Goal: Task Accomplishment & Management: Complete application form

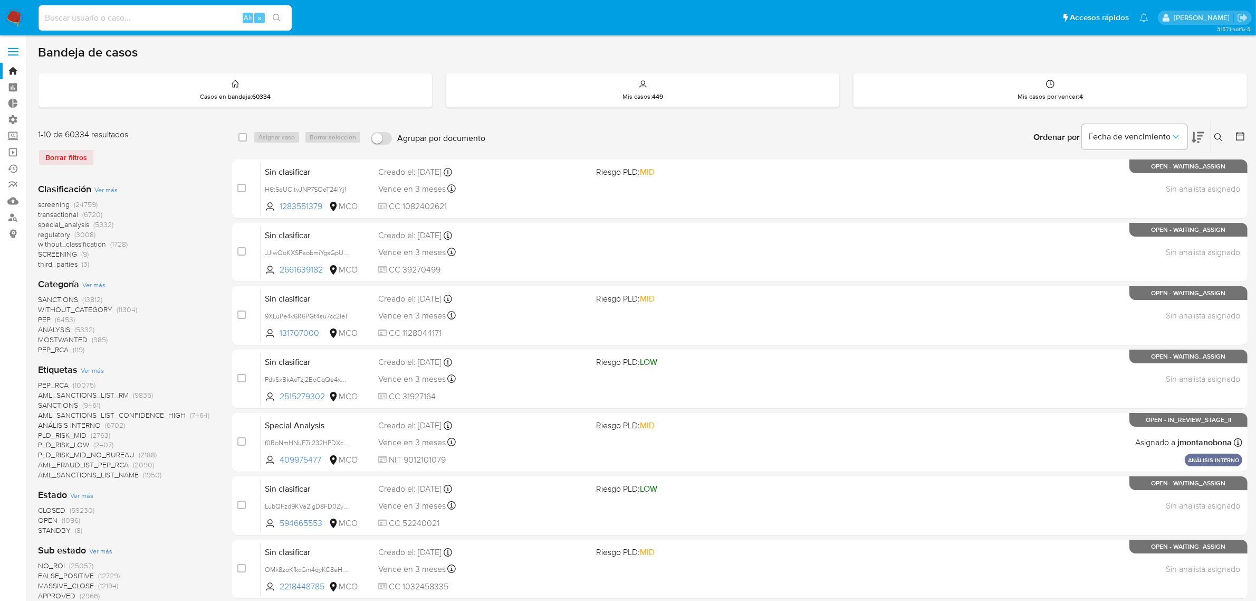
click at [12, 14] on img at bounding box center [14, 18] width 18 height 18
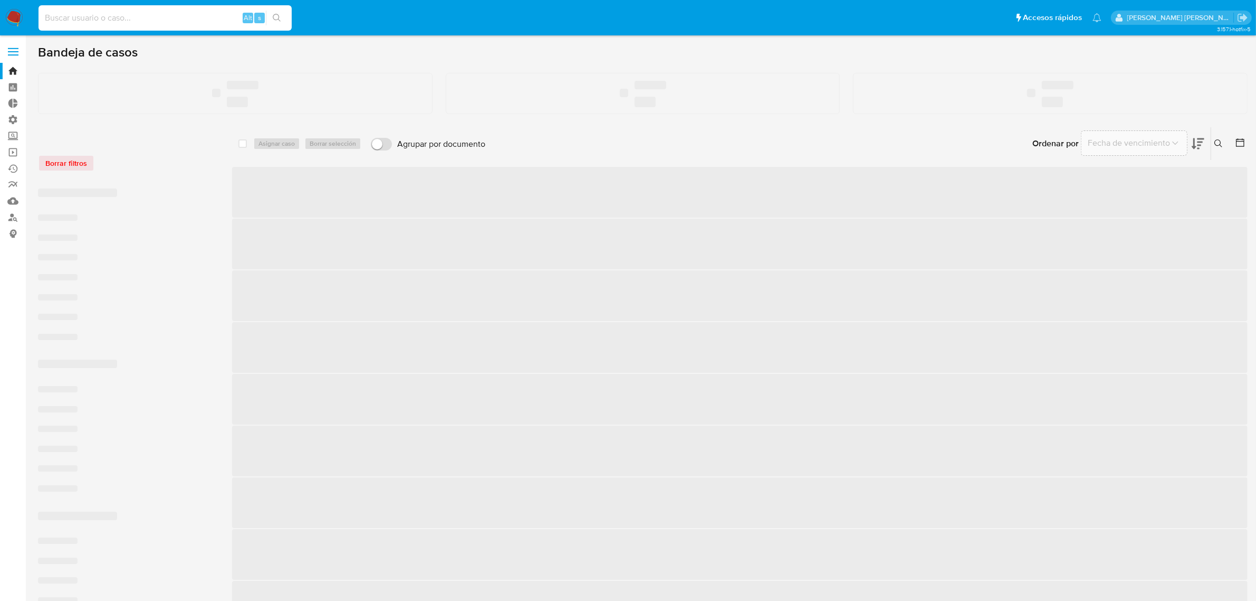
click at [96, 16] on input at bounding box center [165, 18] width 253 height 14
paste input "305902091"
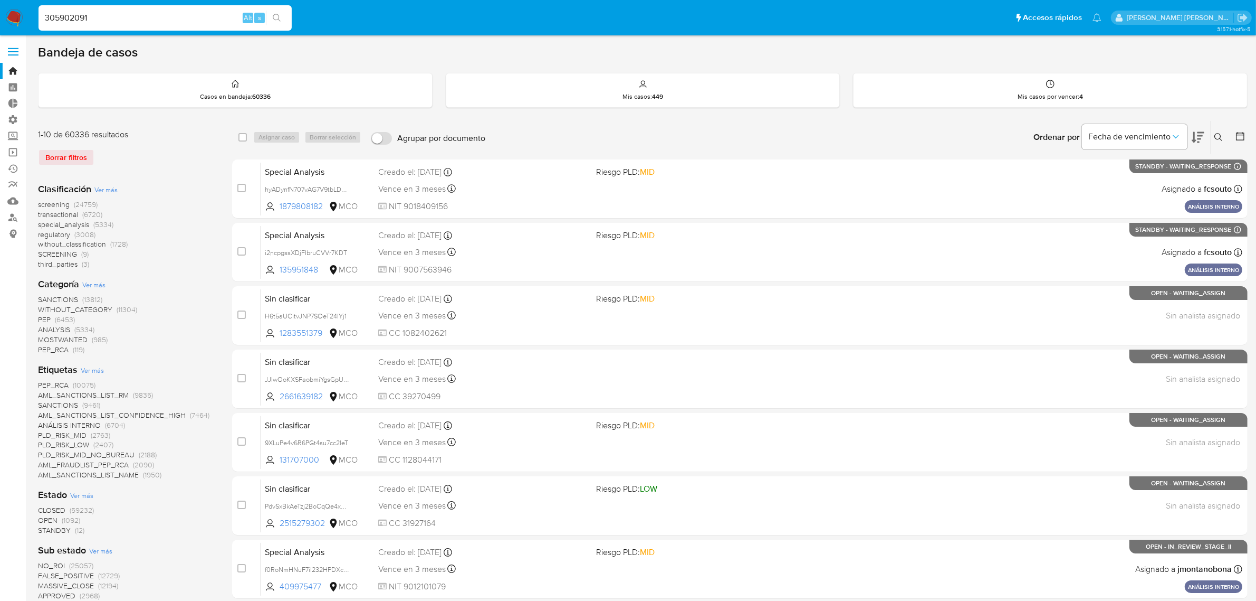
type input "305902091"
click at [280, 12] on button "search-icon" at bounding box center [277, 18] width 22 height 15
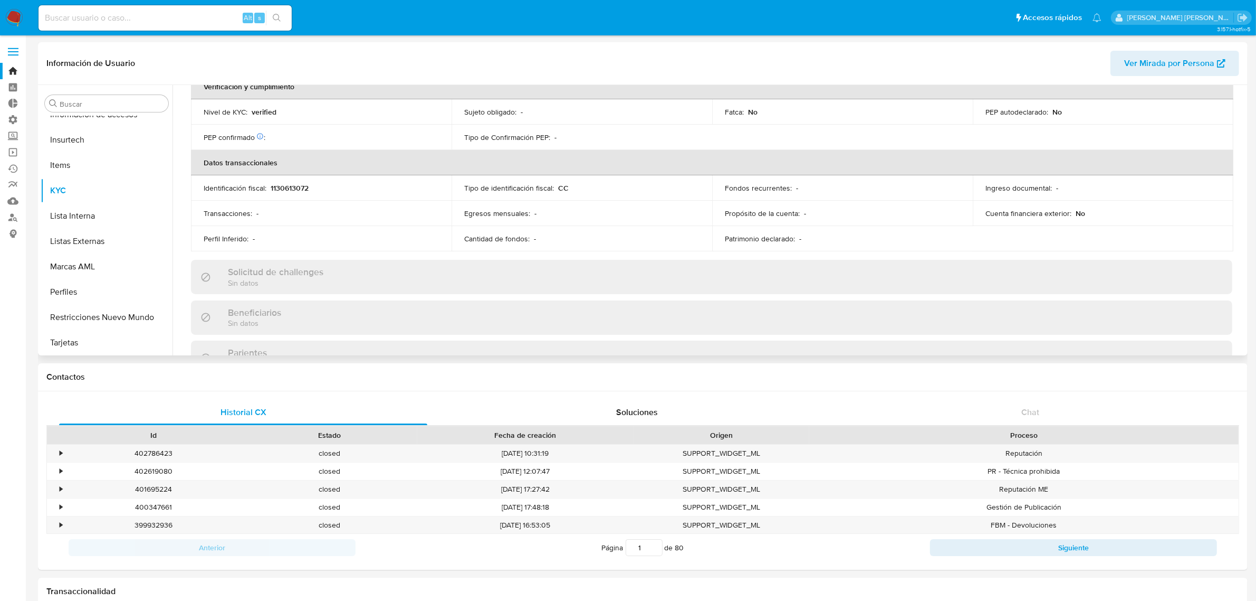
scroll to position [536, 0]
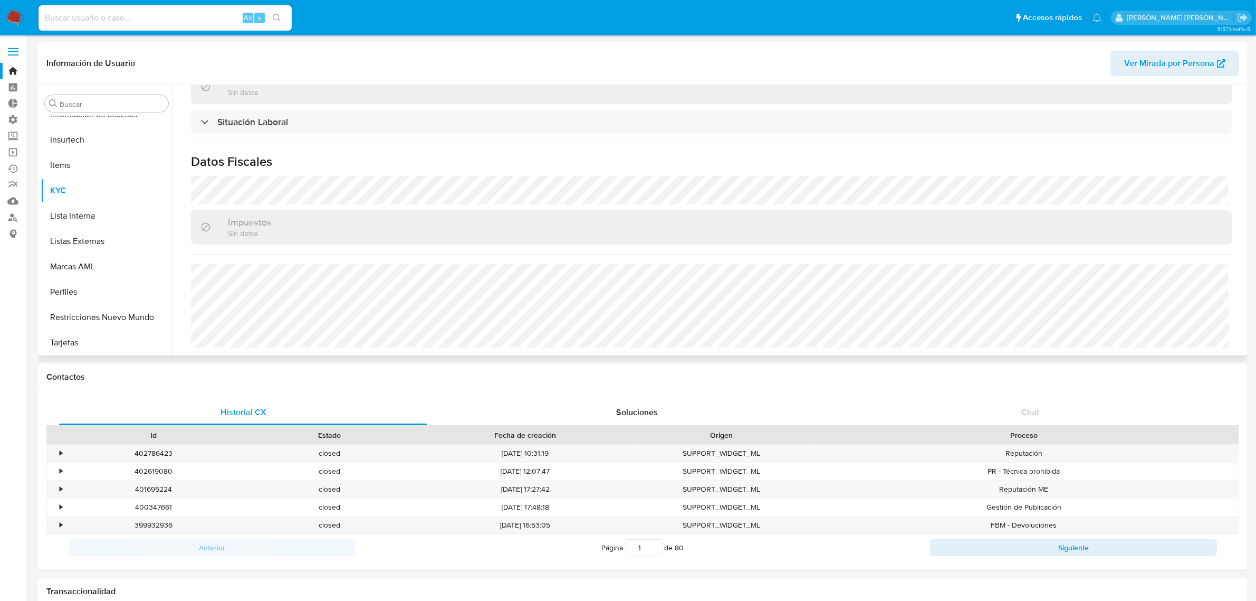
select select "10"
click at [133, 21] on input at bounding box center [165, 18] width 253 height 14
paste input "493024216"
type input "493024216"
click at [281, 19] on button "search-icon" at bounding box center [277, 18] width 22 height 15
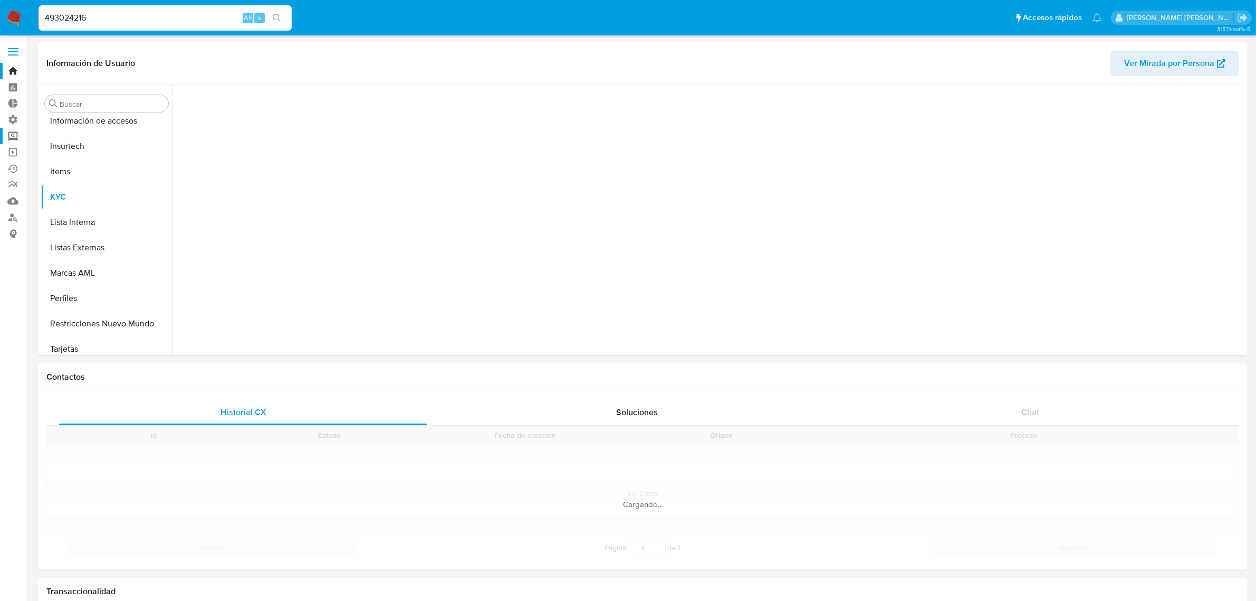
scroll to position [445, 0]
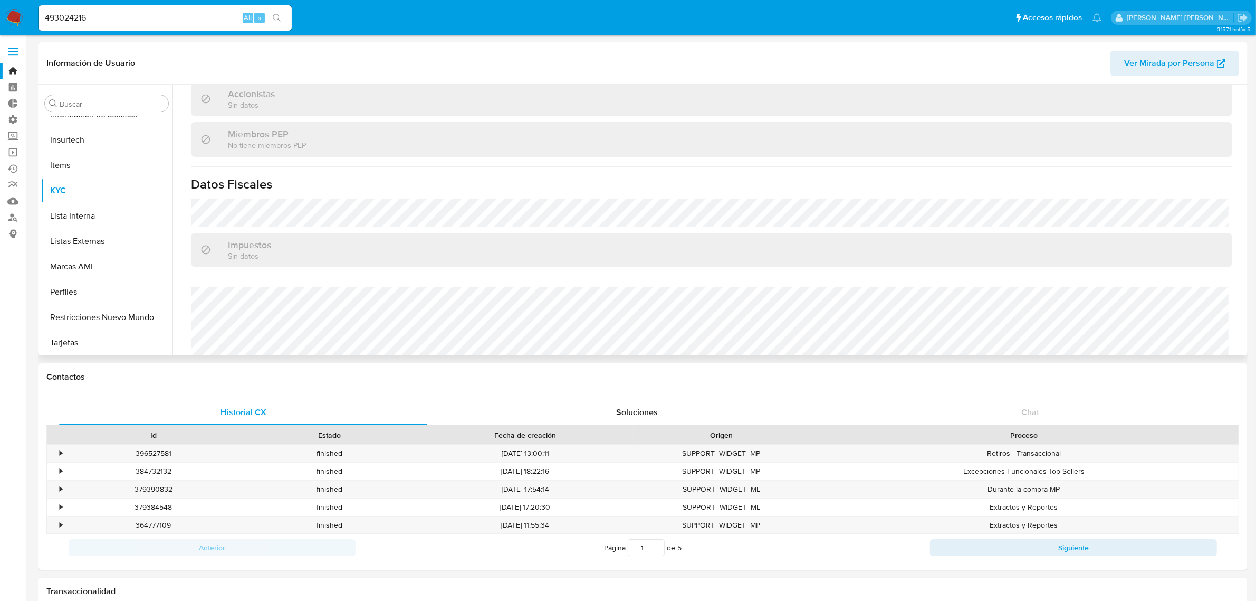
select select "10"
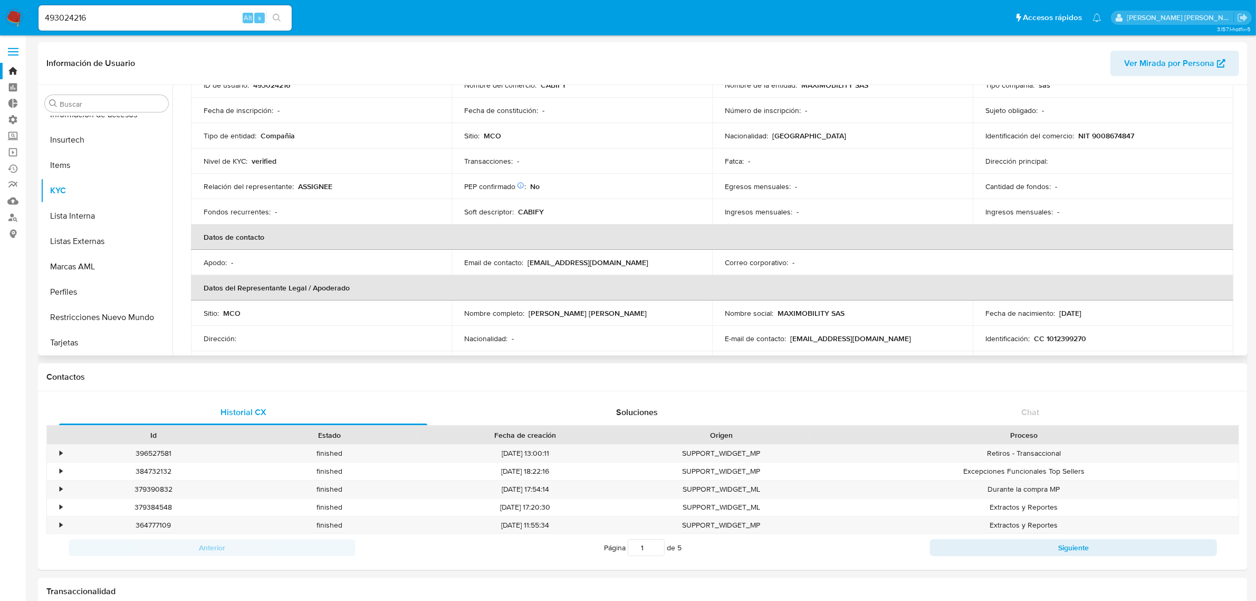
scroll to position [0, 0]
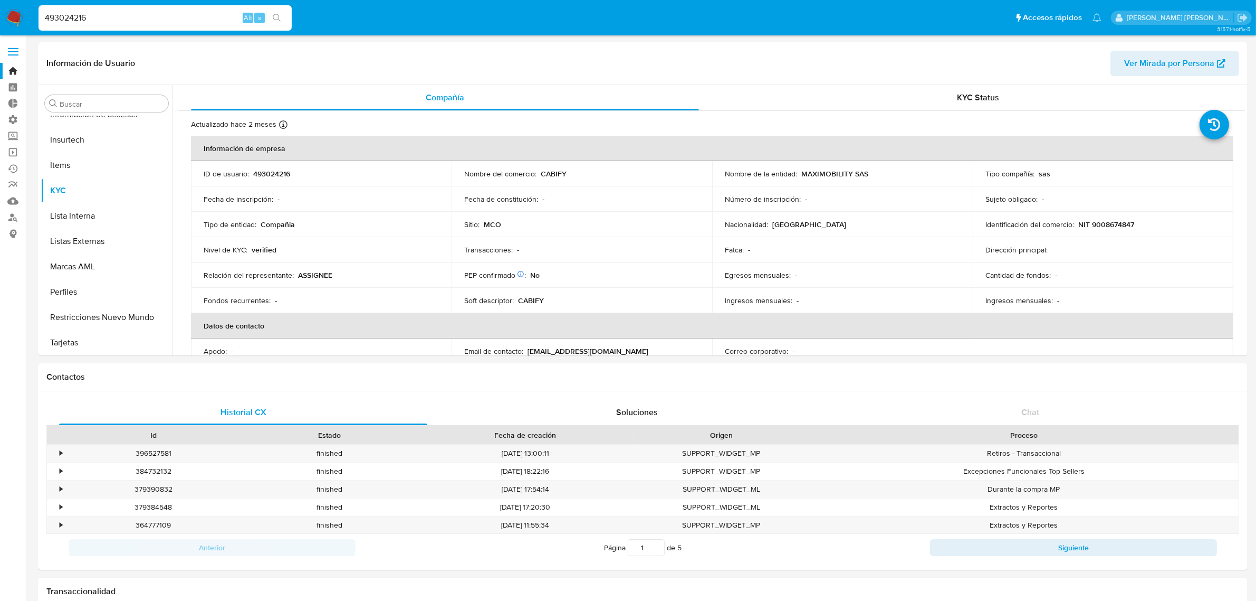
click at [144, 18] on input "493024216" at bounding box center [165, 18] width 253 height 14
paste input "599340011"
type input "599340011"
click at [270, 19] on button "search-icon" at bounding box center [277, 18] width 22 height 15
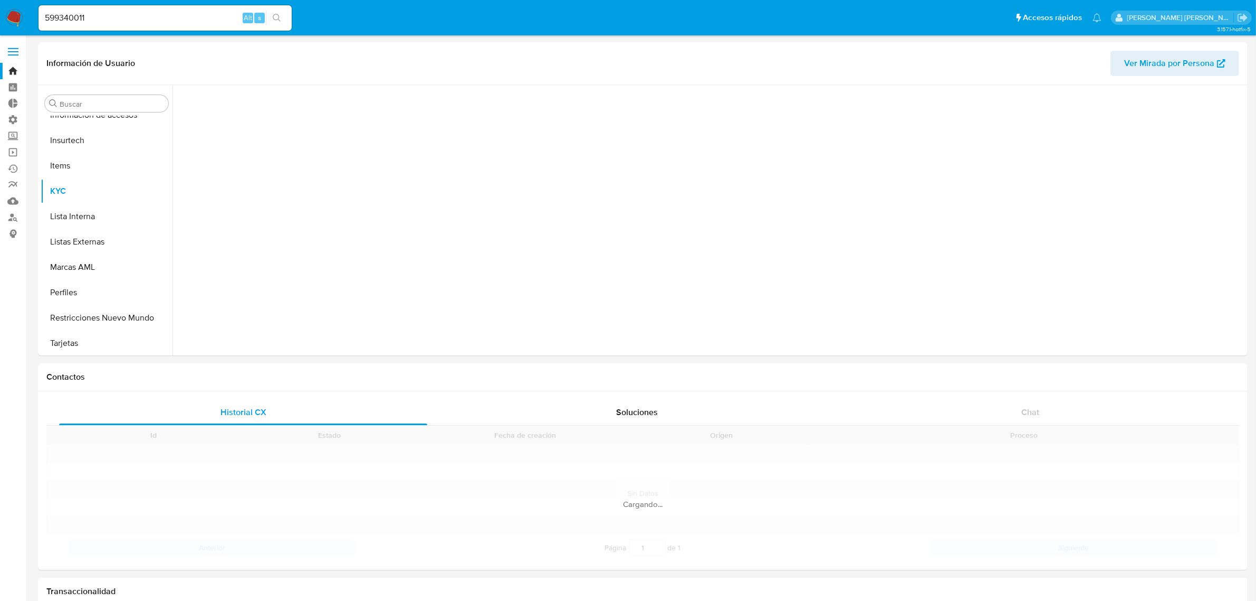
scroll to position [445, 0]
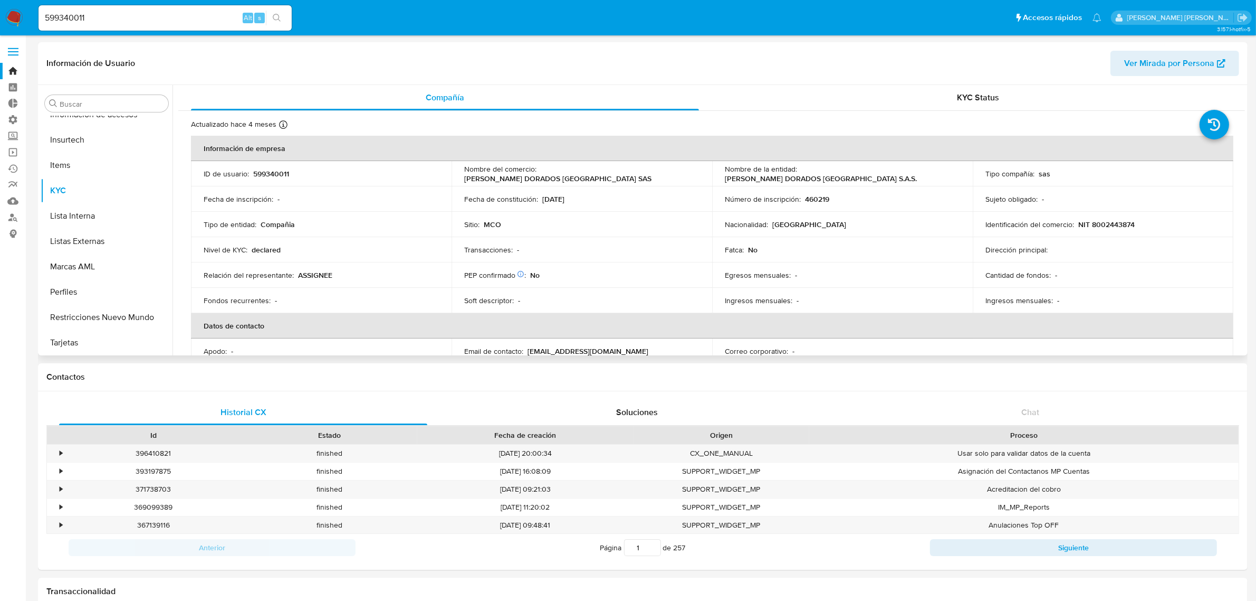
select select "10"
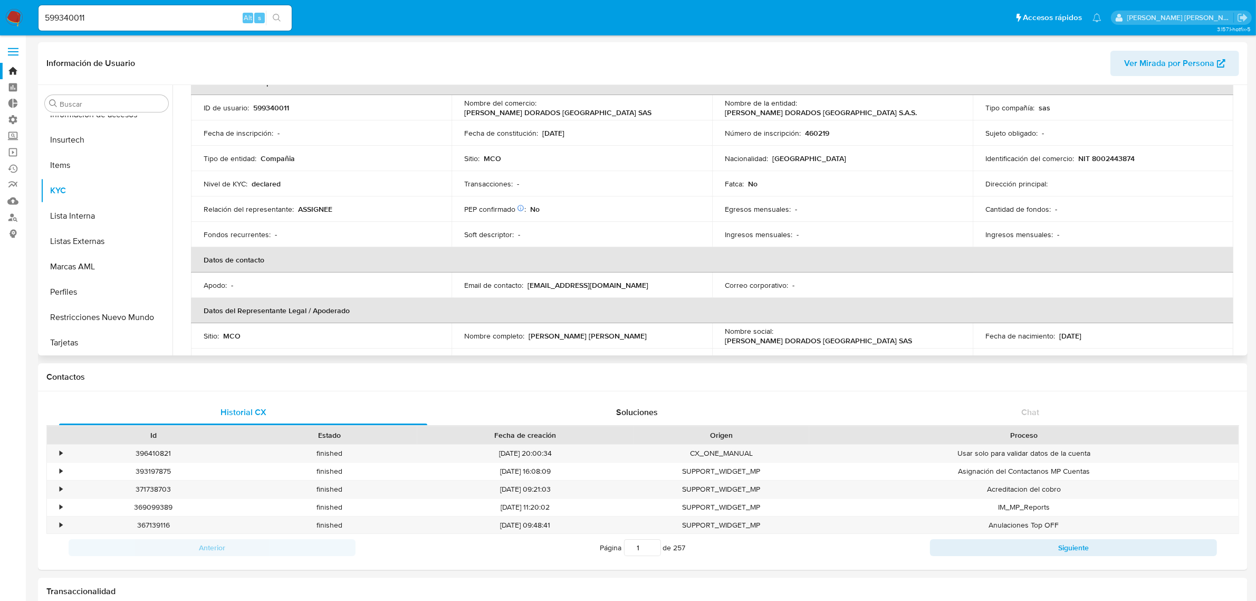
scroll to position [0, 0]
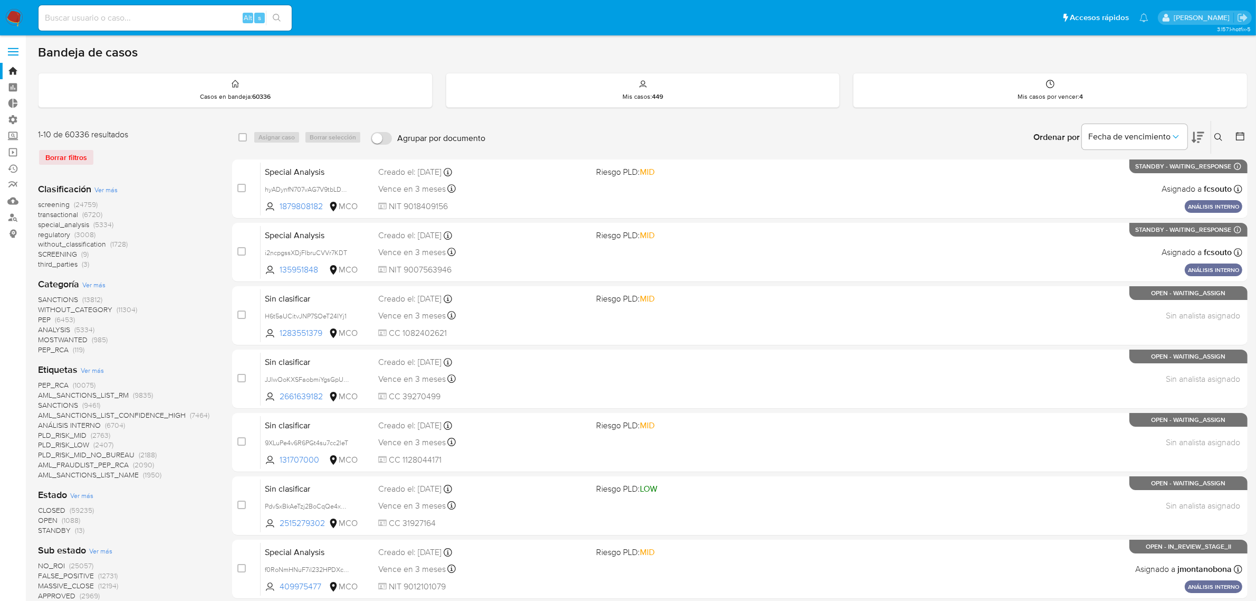
click at [14, 17] on img at bounding box center [14, 18] width 18 height 18
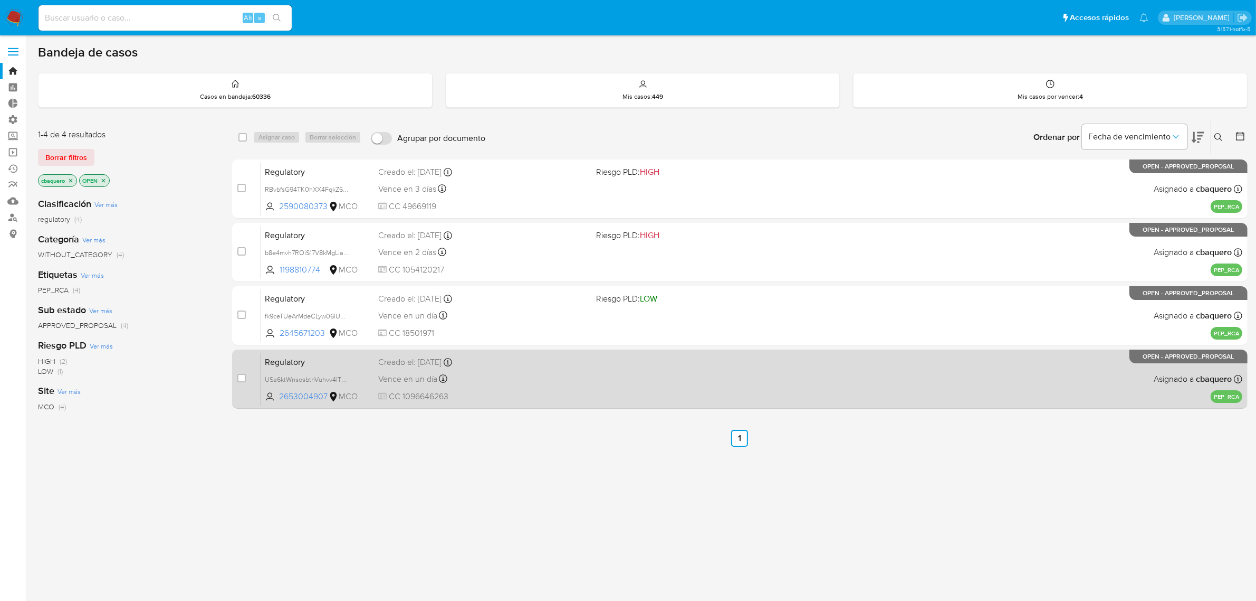
click at [582, 376] on div "Vence en un día Vence el 02/09/2025 20:09:49" at bounding box center [483, 378] width 210 height 14
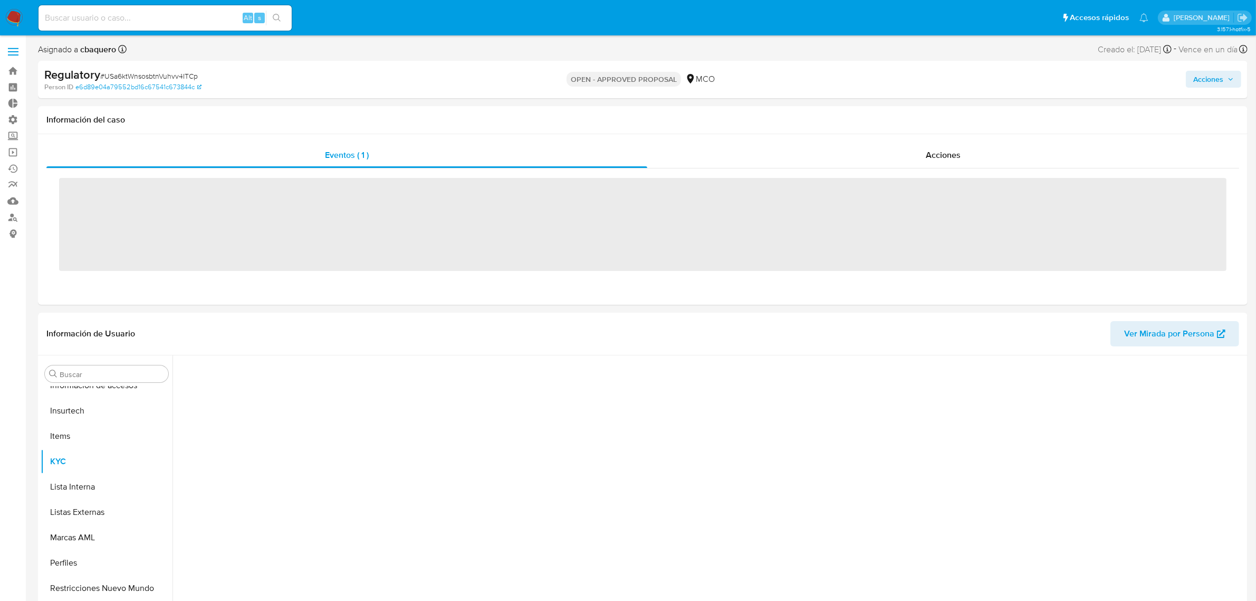
scroll to position [445, 0]
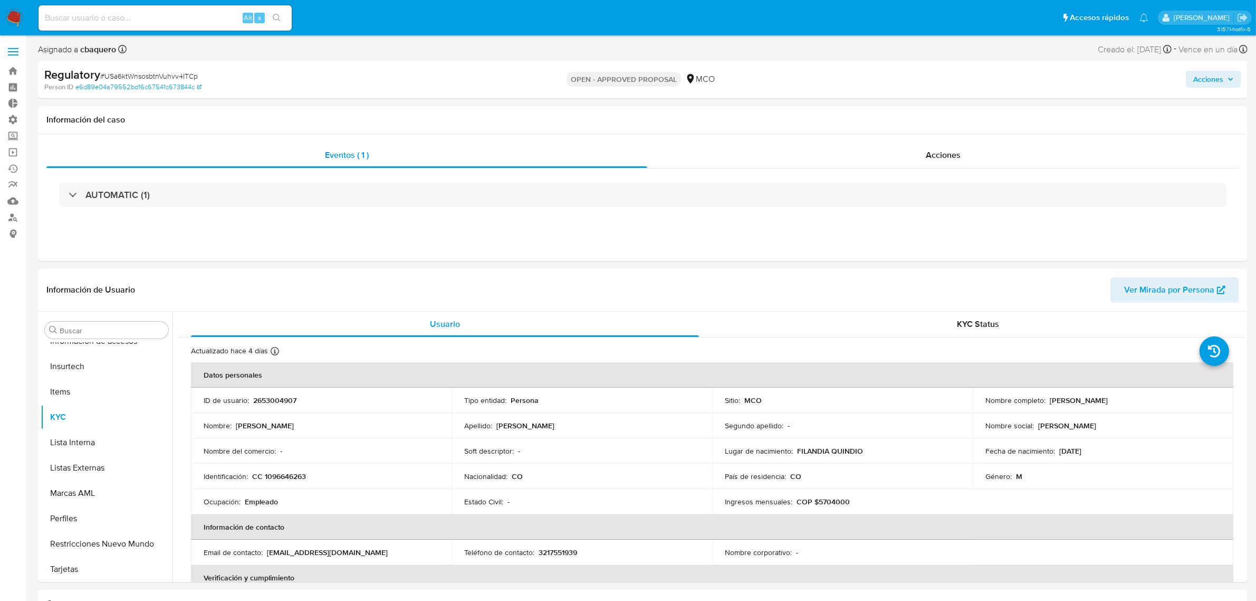
select select "10"
click at [77, 445] on button "Lista Interna" at bounding box center [102, 442] width 123 height 25
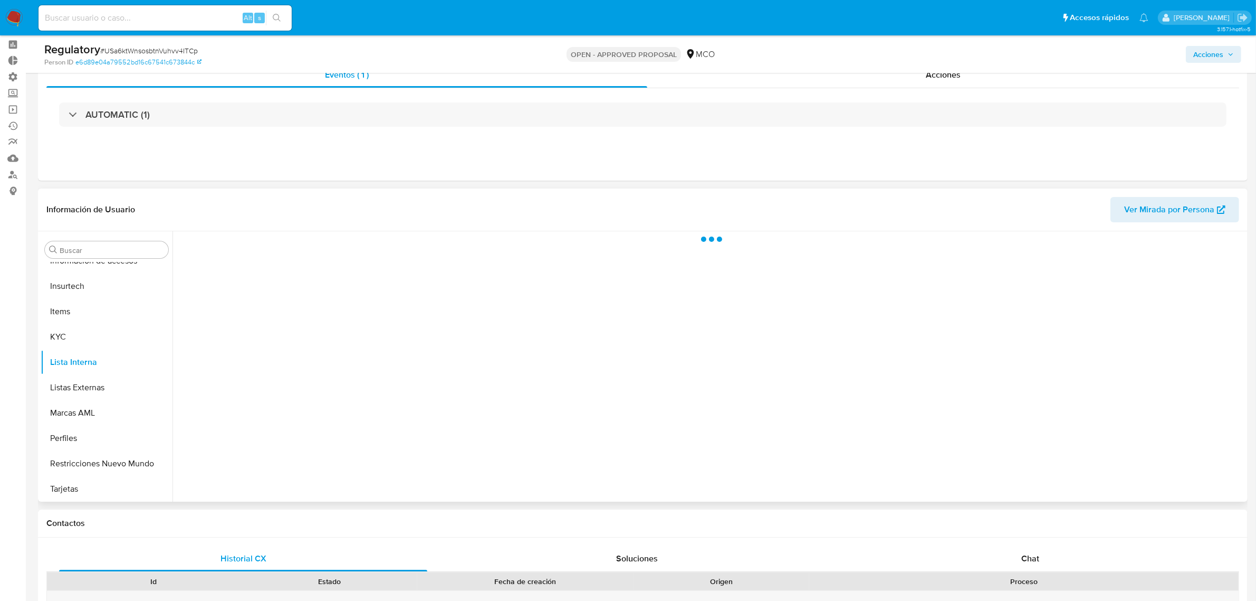
scroll to position [66, 0]
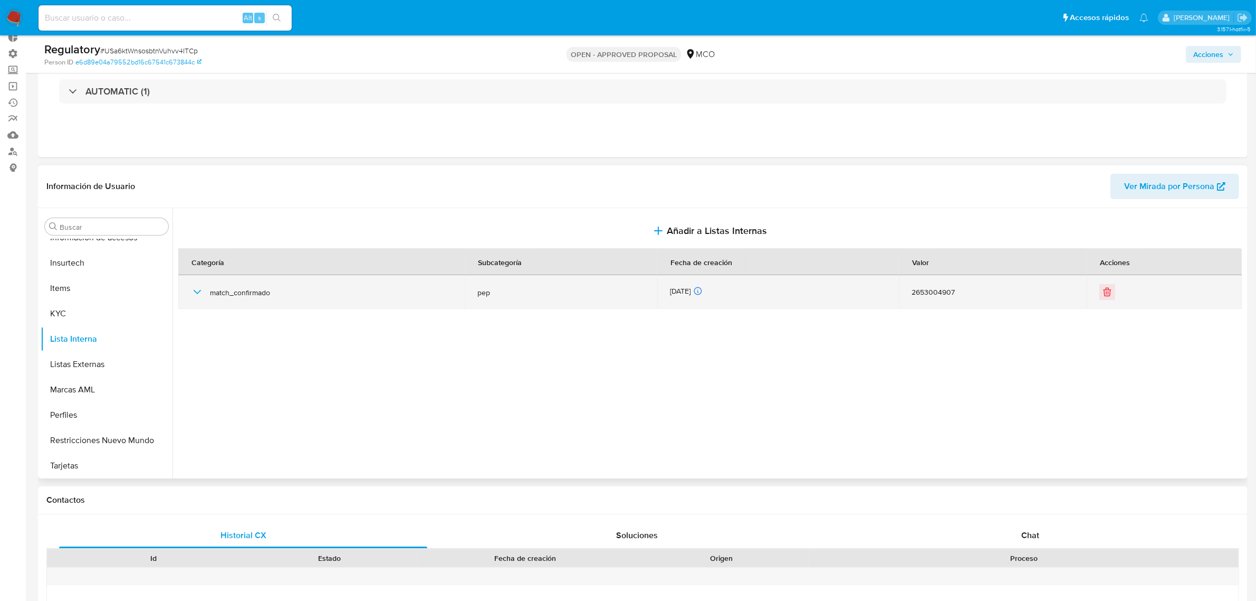
click at [201, 296] on icon "button" at bounding box center [197, 291] width 13 height 13
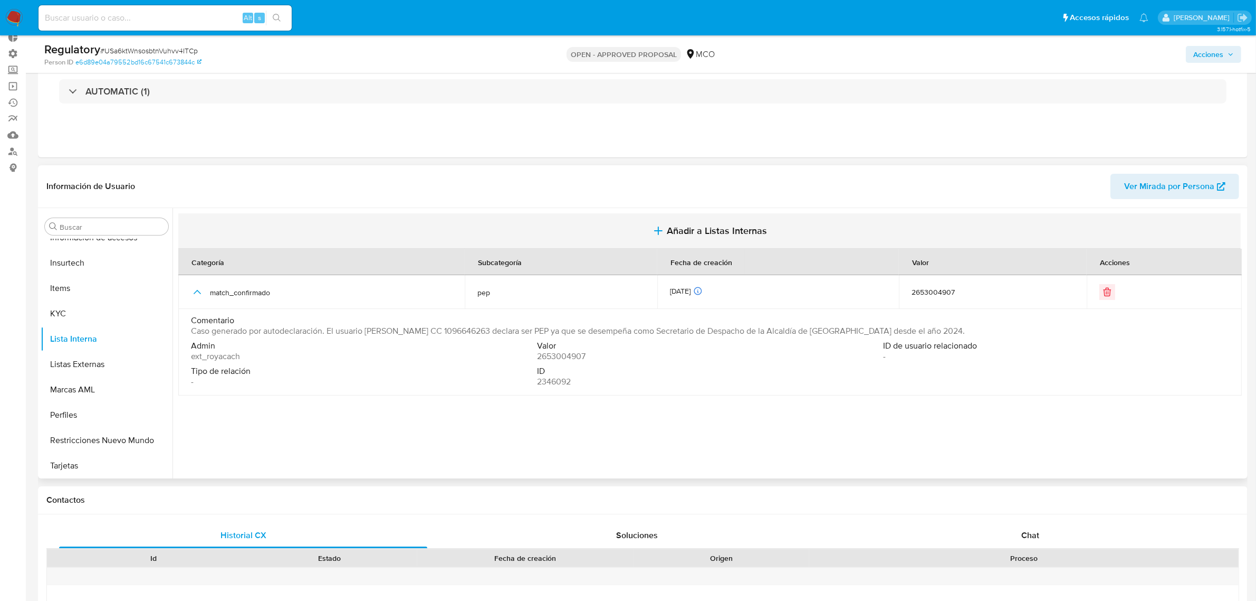
click at [694, 233] on span "Añadir a Listas Internas" at bounding box center [717, 231] width 100 height 12
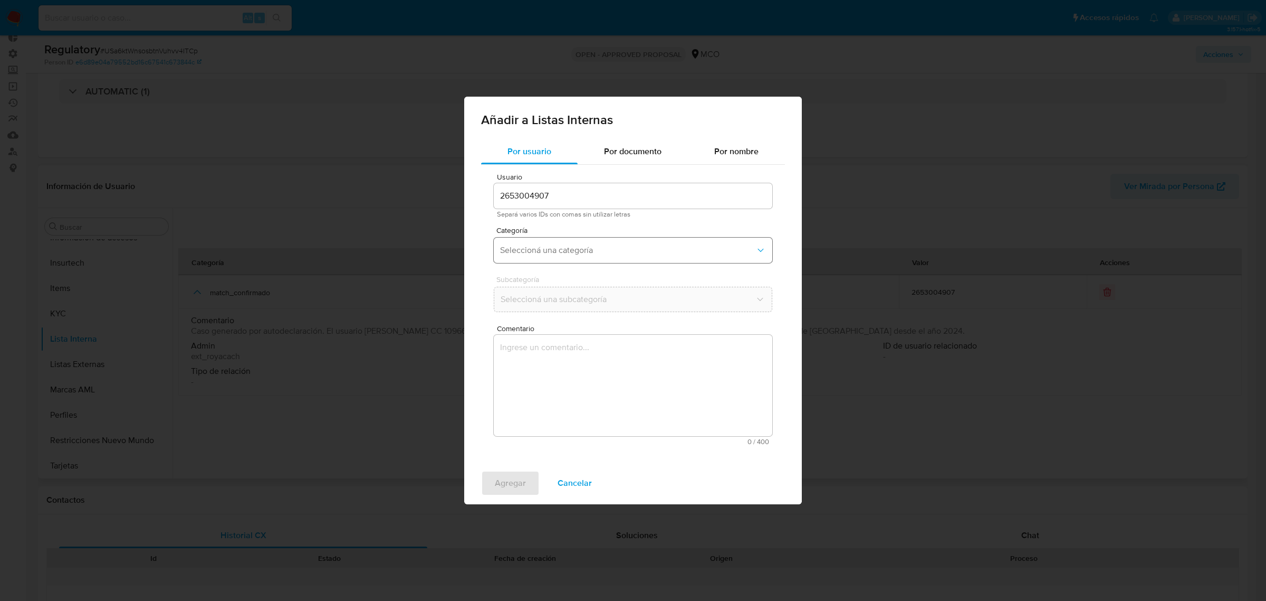
click at [516, 249] on span "Seleccioná una categoría" at bounding box center [627, 250] width 255 height 11
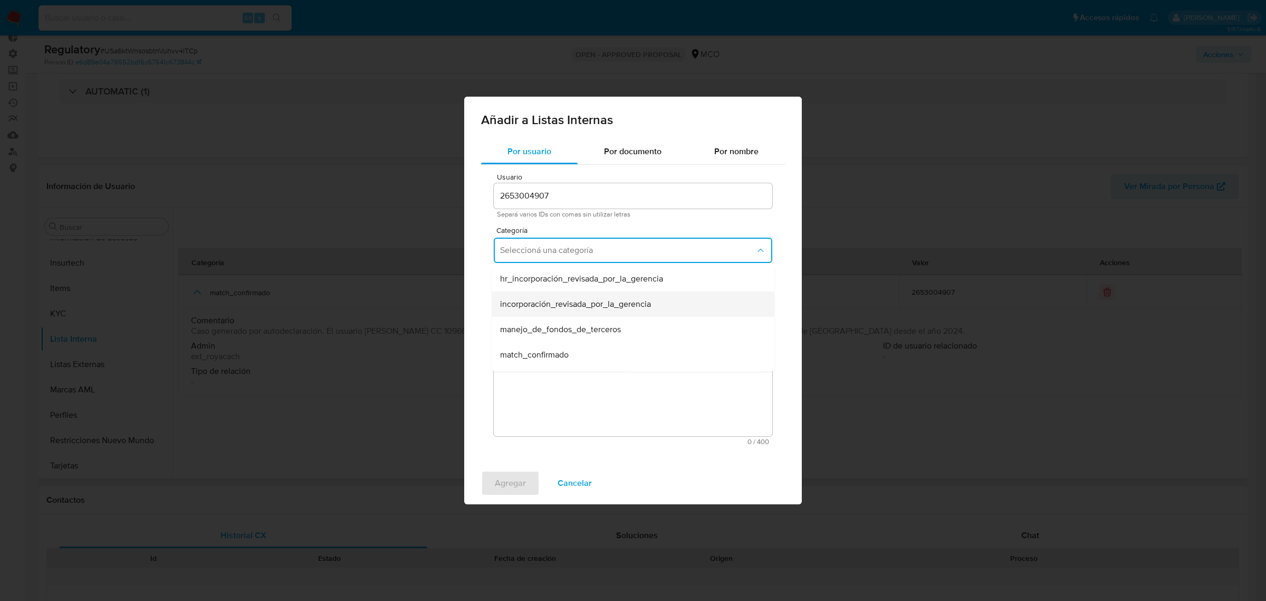
click at [574, 308] on span "incorporación_revisada_por_la_gerencia" at bounding box center [575, 304] width 151 height 11
click at [515, 301] on span "Seleccioná una subcategoría" at bounding box center [627, 299] width 255 height 11
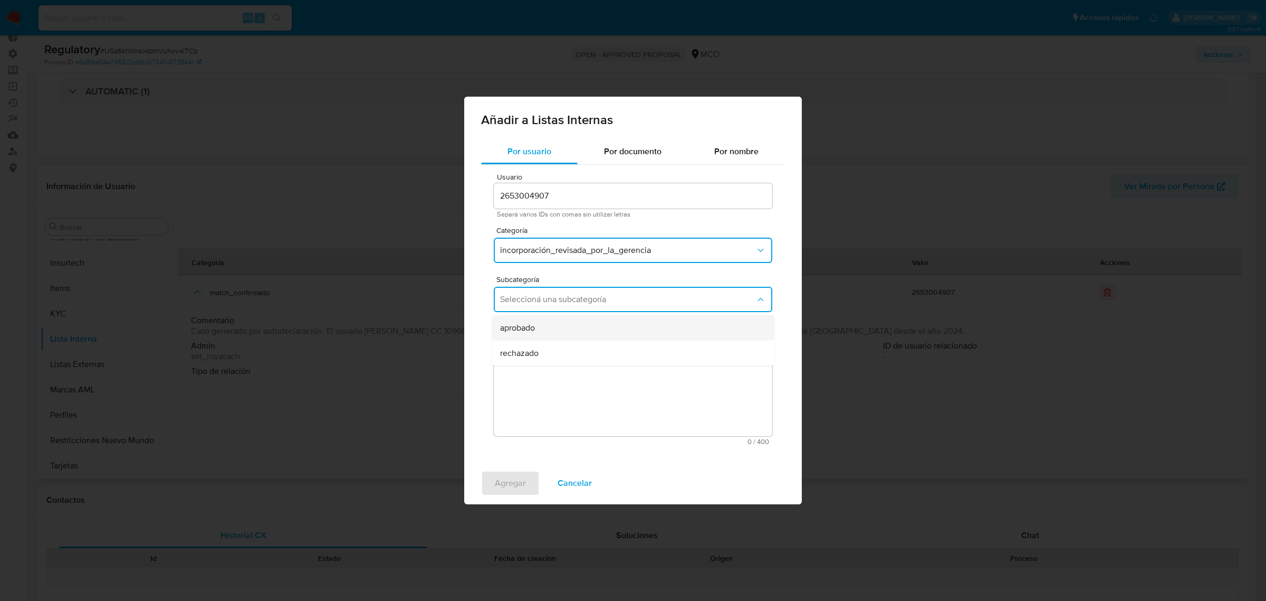
click at [529, 326] on span "aprobado" at bounding box center [517, 327] width 35 height 11
click at [530, 374] on textarea "Comentario" at bounding box center [633, 385] width 279 height 101
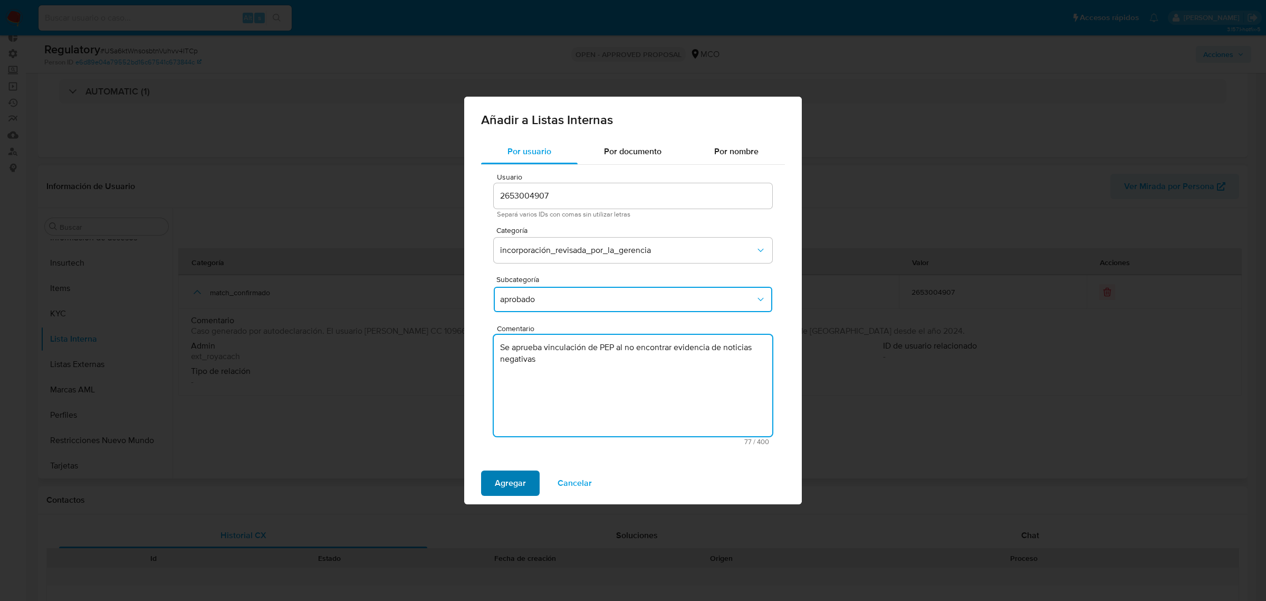
type textarea "Se aprueba vinculación de PEP al no encontrar evidencia de noticias negativas"
click at [496, 479] on span "Agregar" at bounding box center [510, 482] width 31 height 23
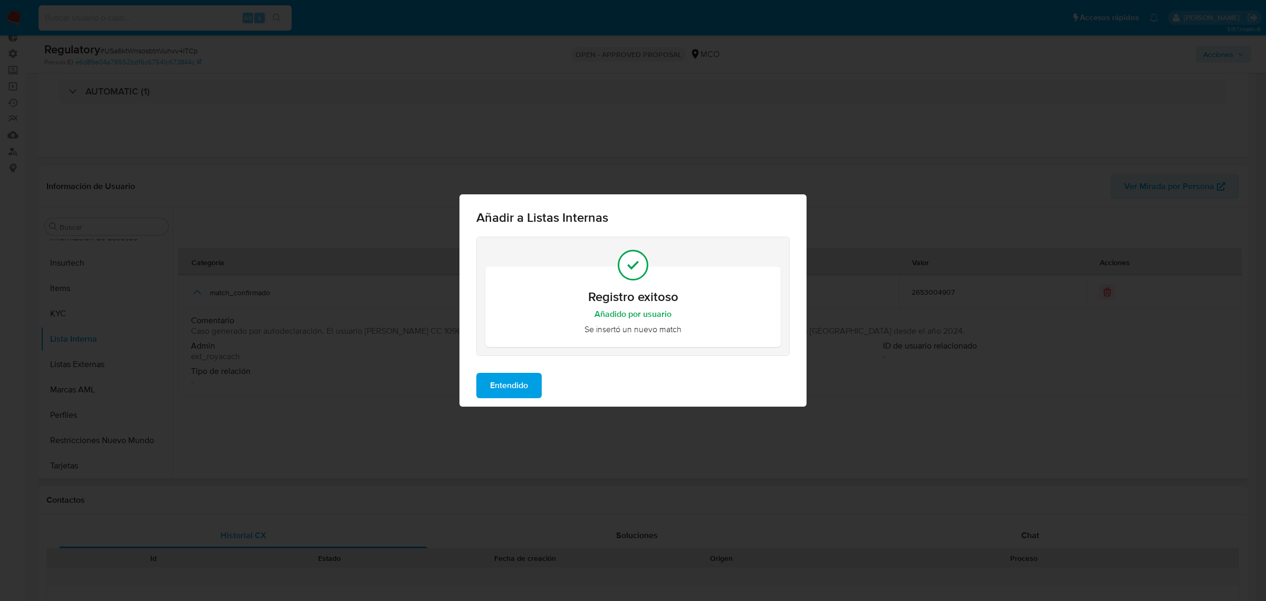
click at [509, 378] on span "Entendido" at bounding box center [509, 385] width 38 height 23
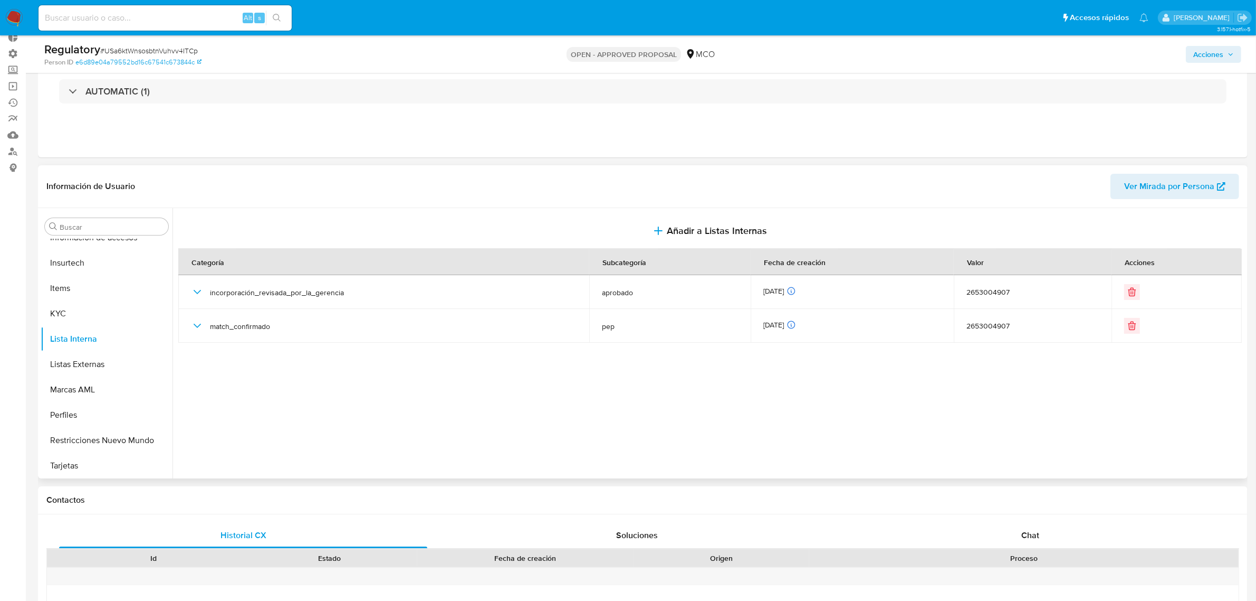
click at [1196, 57] on span "Acciones" at bounding box center [1209, 54] width 30 height 17
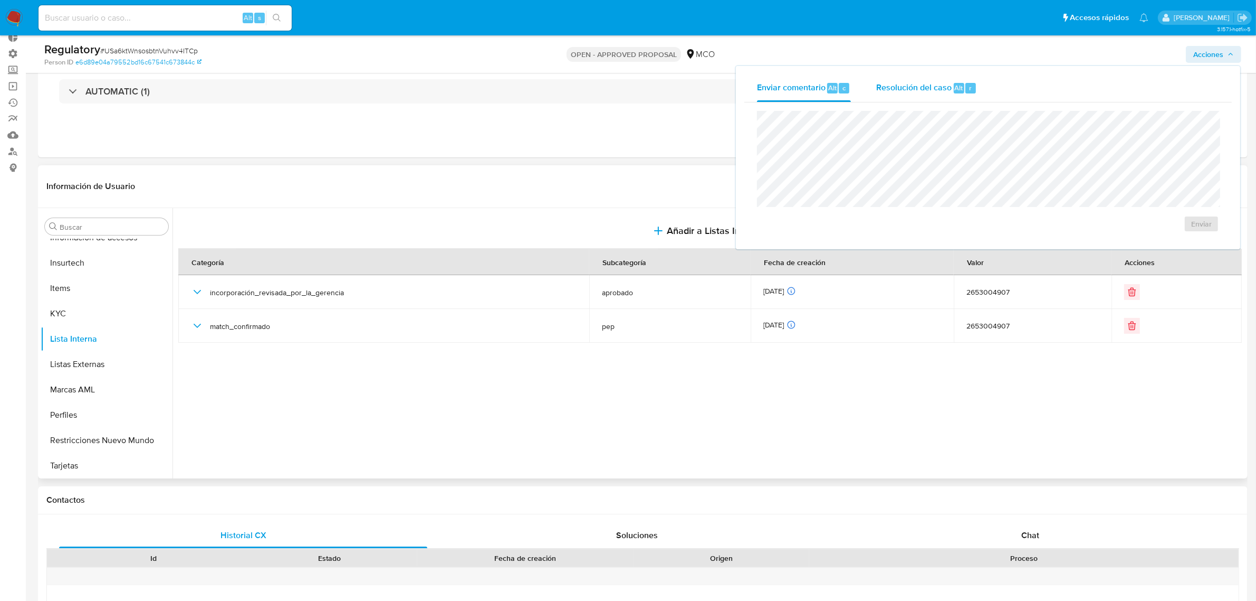
click at [877, 96] on div "Resolución del caso Alt r" at bounding box center [926, 87] width 101 height 27
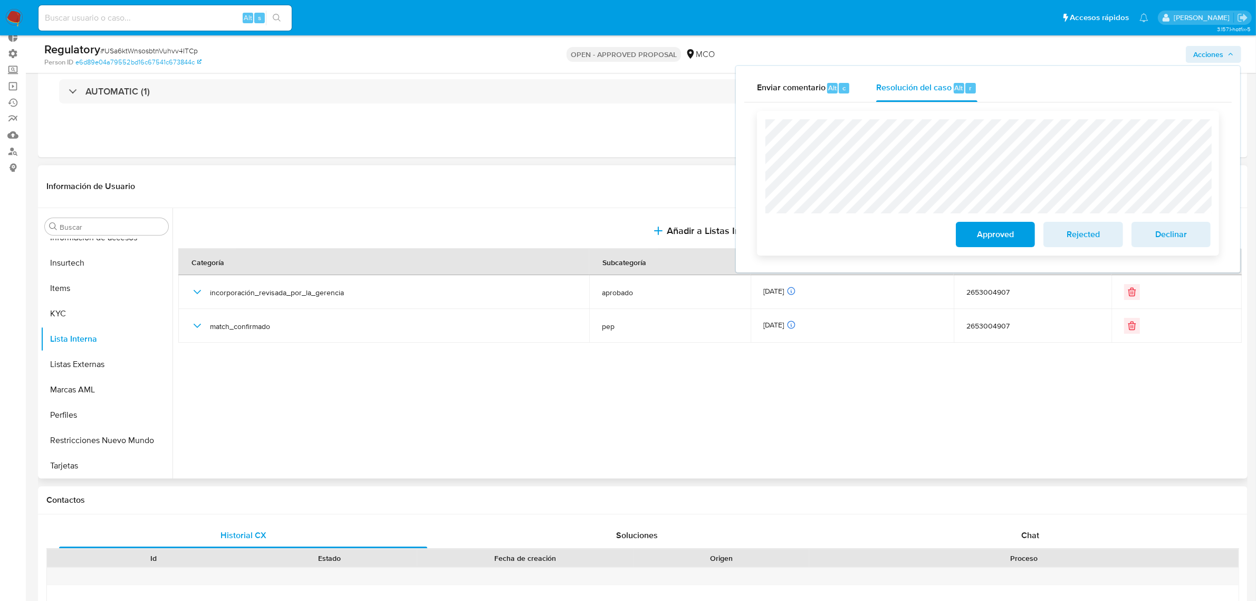
click at [998, 236] on span "Approved" at bounding box center [996, 234] width 52 height 23
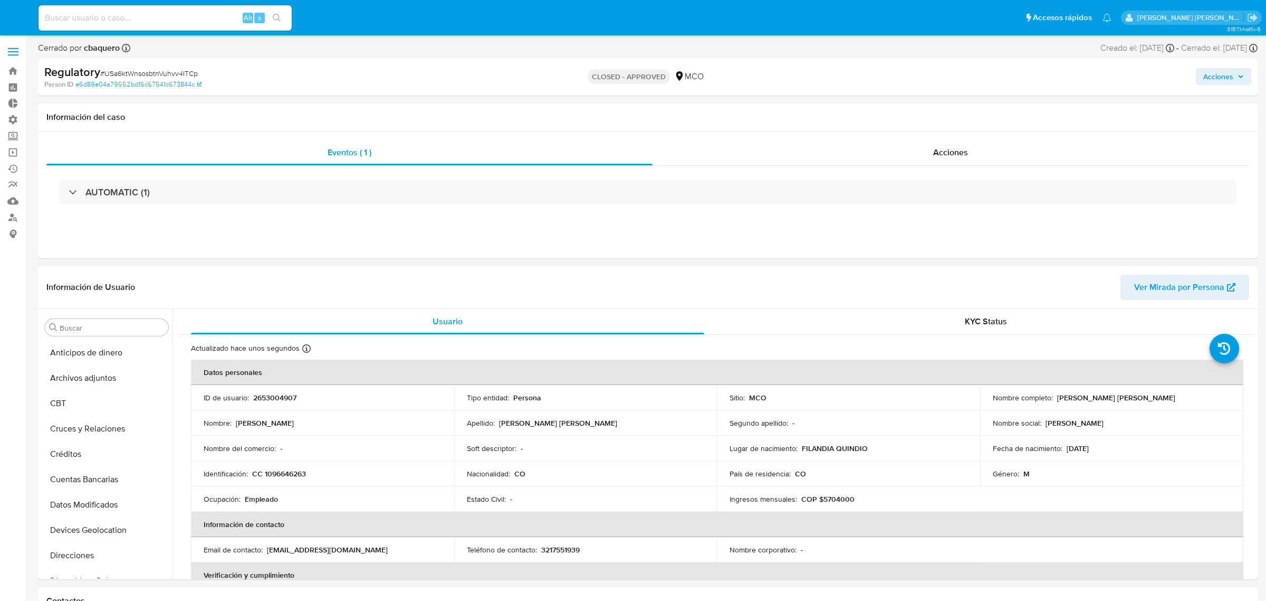
select select "10"
